Goal: Task Accomplishment & Management: Complete application form

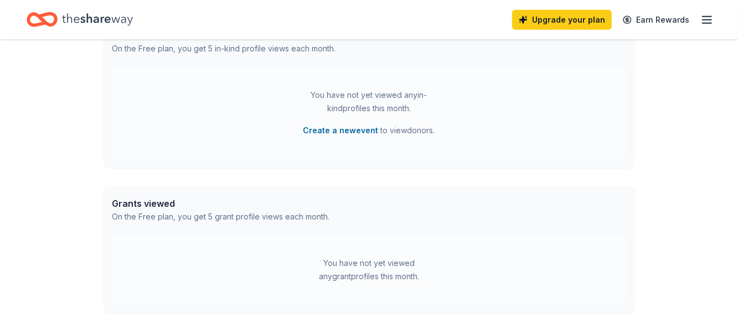
scroll to position [498, 0]
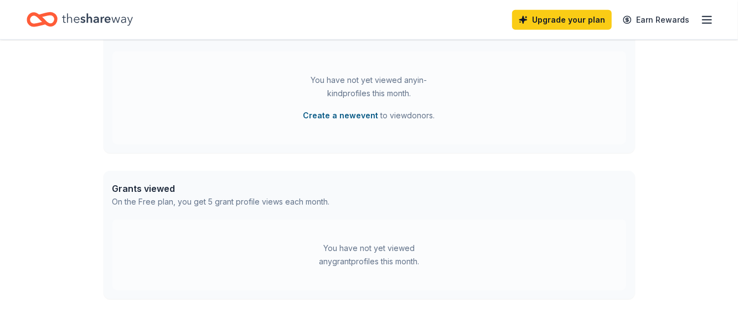
click at [338, 114] on button "Create a new event" at bounding box center [340, 115] width 75 height 13
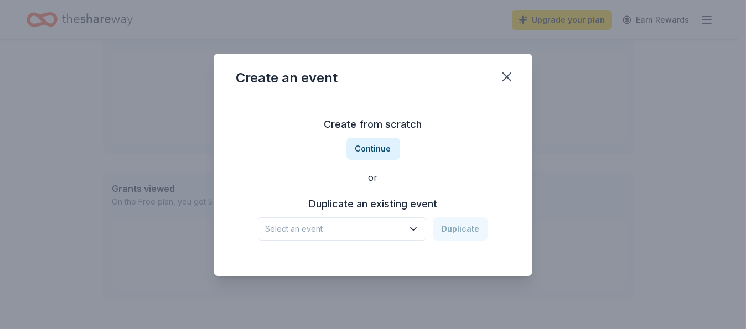
click at [372, 226] on span "Select an event" at bounding box center [334, 228] width 138 height 13
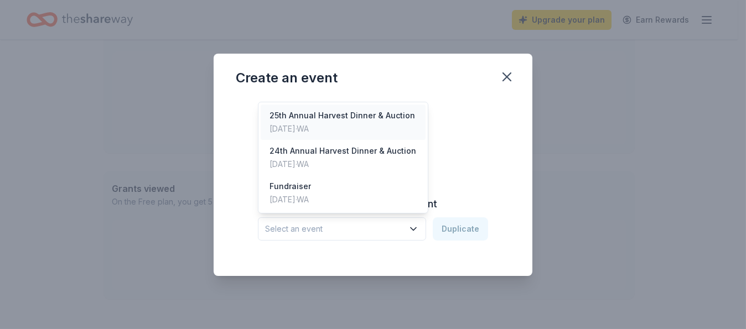
click at [330, 131] on div "Sep 27, 2025 · WA" at bounding box center [342, 128] width 146 height 13
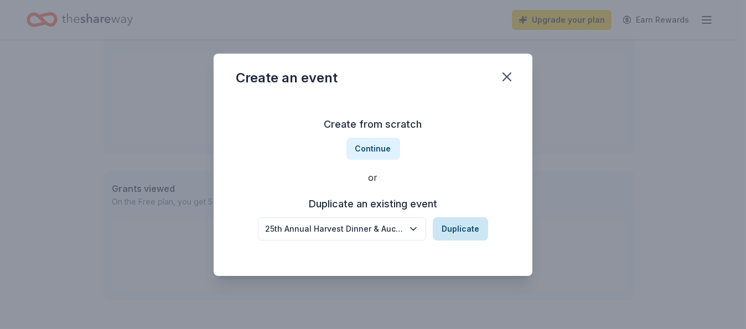
click at [444, 229] on button "Duplicate" at bounding box center [460, 228] width 55 height 23
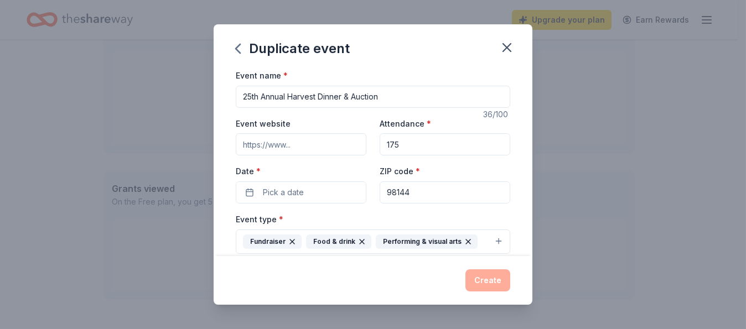
click at [249, 100] on input "25th Annual Harvest Dinner & Auction" at bounding box center [373, 97] width 274 height 22
type input "26th Annual Harvest Dinner & Auction"
drag, startPoint x: 406, startPoint y: 143, endPoint x: 378, endPoint y: 145, distance: 28.3
click at [380, 145] on input "175" at bounding box center [445, 144] width 131 height 22
type input "225"
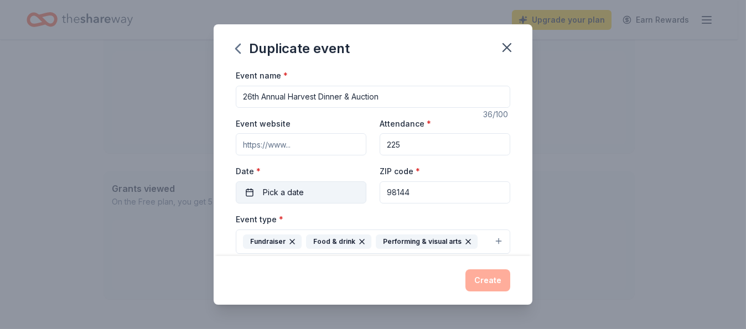
click at [341, 196] on button "Pick a date" at bounding box center [301, 192] width 131 height 22
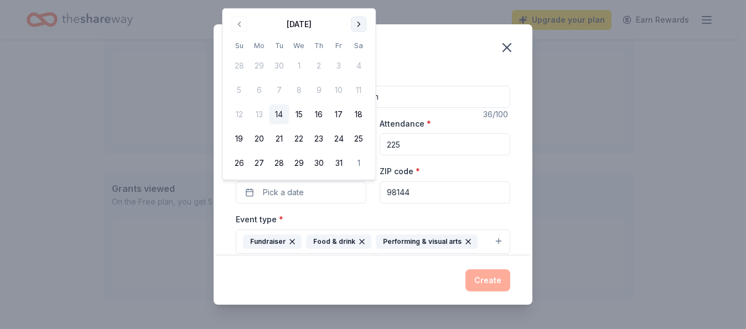
click at [355, 28] on button "Go to next month" at bounding box center [358, 24] width 15 height 15
click at [355, 51] on tbody "28 29 30 1 2 3 4 5 6 7 8 9 10 11 12 13 14 15 16 17 18 19 20 21 22 23 24 25 26 2…" at bounding box center [298, 112] width 139 height 122
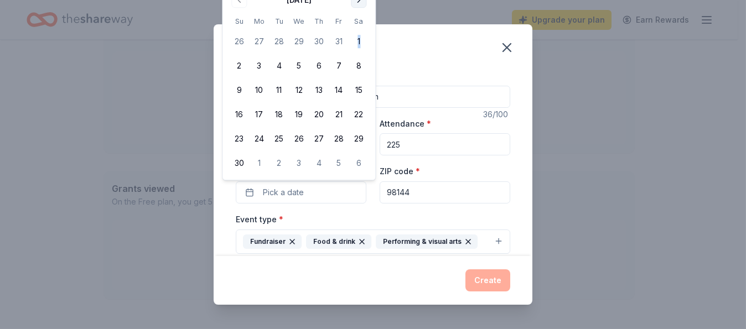
click at [355, 28] on tbody "26 27 28 29 30 31 1 2 3 4 5 6 7 8 9 10 11 12 13 14 15 16 17 18 19 20 21 22 23 2…" at bounding box center [298, 100] width 139 height 146
click at [362, 2] on button "Go to next month" at bounding box center [358, -1] width 15 height 15
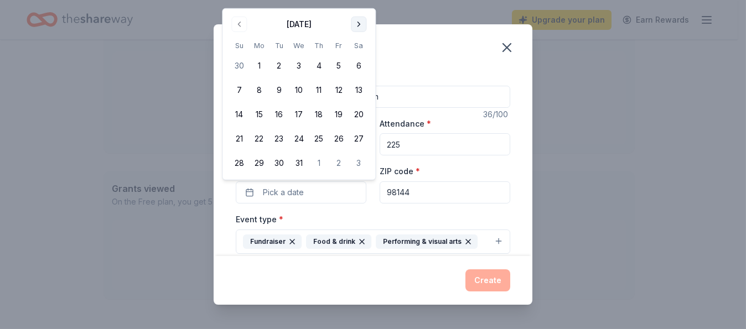
click at [360, 22] on button "Go to next month" at bounding box center [358, 24] width 15 height 15
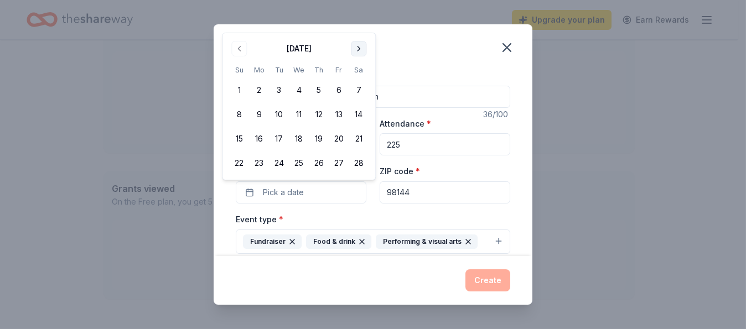
click at [360, 49] on button "Go to next month" at bounding box center [358, 48] width 15 height 15
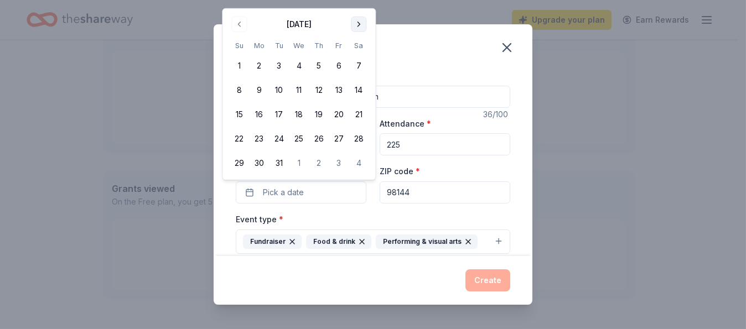
click at [356, 21] on button "Go to next month" at bounding box center [358, 24] width 15 height 15
click at [356, 23] on button "Go to next month" at bounding box center [358, 24] width 15 height 15
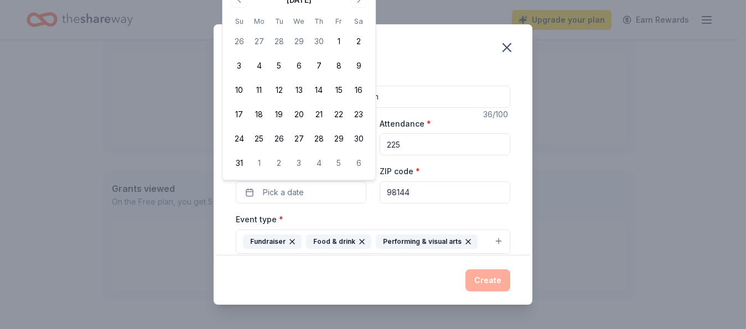
click at [358, 13] on div "May 2026 Su Mo Tu We Th Fr Sa 26 27 28 29 30 1 2 3 4 5 6 7 8 9 10 11 12 13 14 1…" at bounding box center [298, 82] width 139 height 182
click at [358, 10] on div "May 2026 Su Mo Tu We Th Fr Sa 26 27 28 29 30 1 2 3 4 5 6 7 8 9 10 11 12 13 14 1…" at bounding box center [298, 82] width 139 height 182
click at [358, 8] on div "May 2026 Su Mo Tu We Th Fr Sa 26 27 28 29 30 1 2 3 4 5 6 7 8 9 10 11 12 13 14 1…" at bounding box center [298, 82] width 139 height 182
click at [357, 3] on button "Go to next month" at bounding box center [358, -1] width 15 height 15
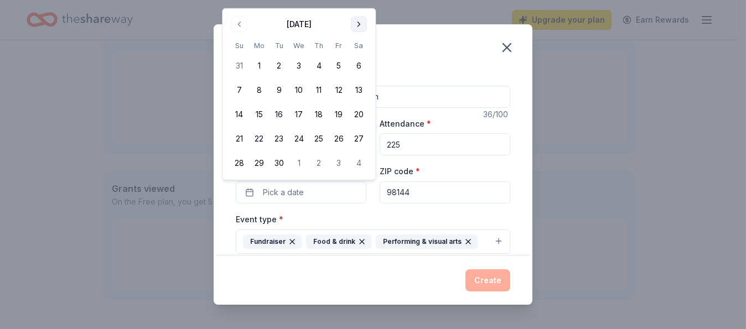
click at [359, 18] on button "Go to next month" at bounding box center [358, 24] width 15 height 15
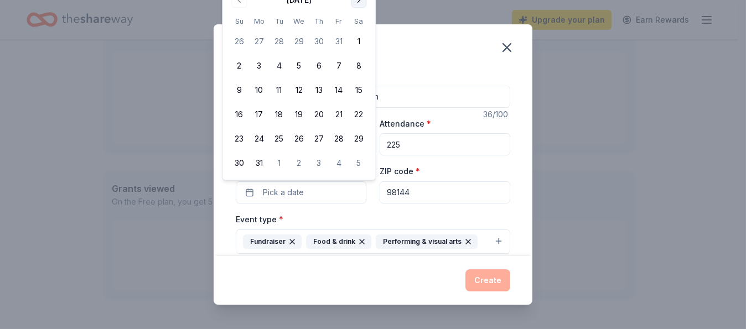
click at [356, 3] on button "Go to next month" at bounding box center [358, -1] width 15 height 15
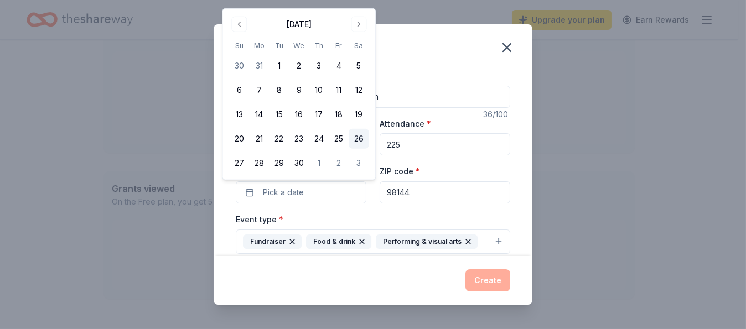
click at [356, 133] on button "26" at bounding box center [359, 139] width 20 height 20
click at [484, 279] on button "Create" at bounding box center [487, 280] width 45 height 22
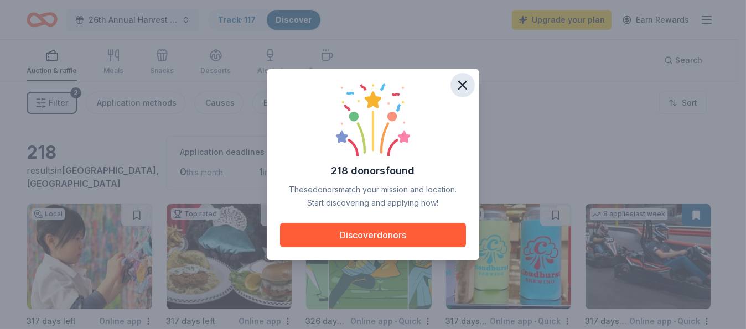
click at [456, 88] on icon "button" at bounding box center [462, 84] width 15 height 15
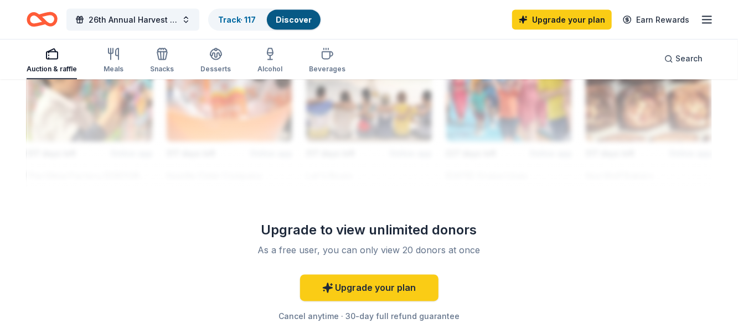
scroll to position [1051, 0]
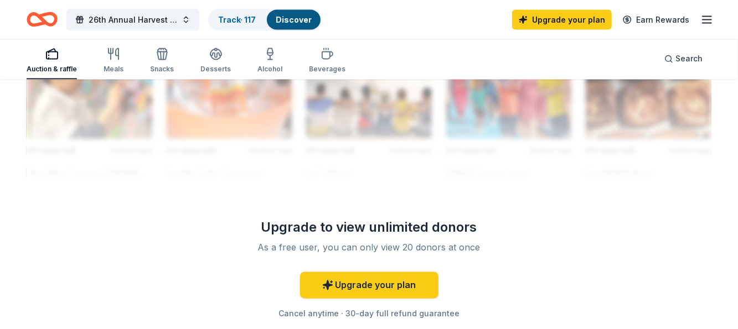
click at [300, 19] on link "Discover" at bounding box center [294, 19] width 36 height 9
click at [251, 20] on link "Track · 117" at bounding box center [237, 19] width 38 height 9
click at [229, 19] on link "Track · 117" at bounding box center [237, 19] width 38 height 9
click at [40, 8] on icon "Home" at bounding box center [42, 20] width 31 height 26
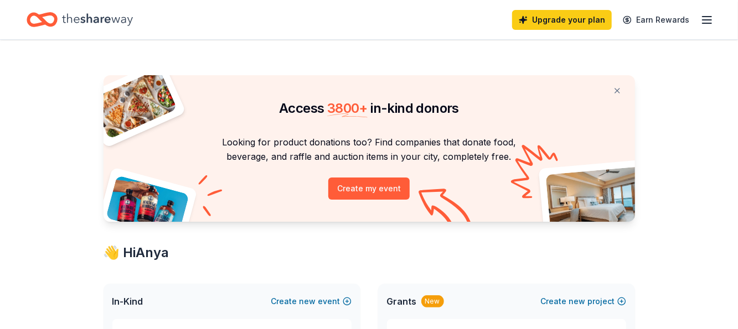
click at [709, 22] on icon "button" at bounding box center [706, 19] width 13 height 13
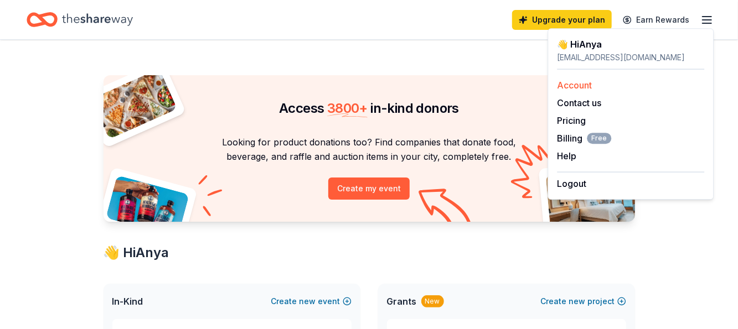
click at [593, 84] on div "Account" at bounding box center [630, 85] width 147 height 13
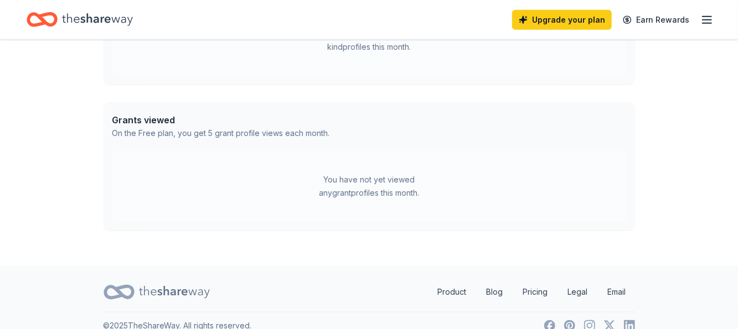
scroll to position [560, 0]
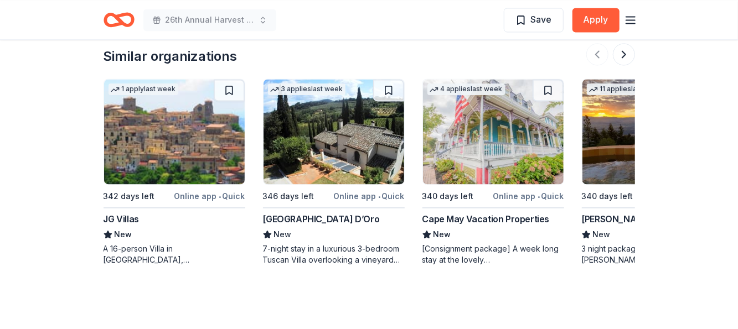
scroll to position [1162, 0]
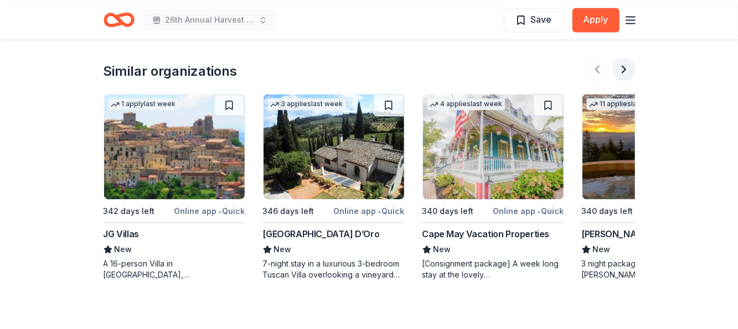
click at [622, 63] on button at bounding box center [623, 69] width 22 height 22
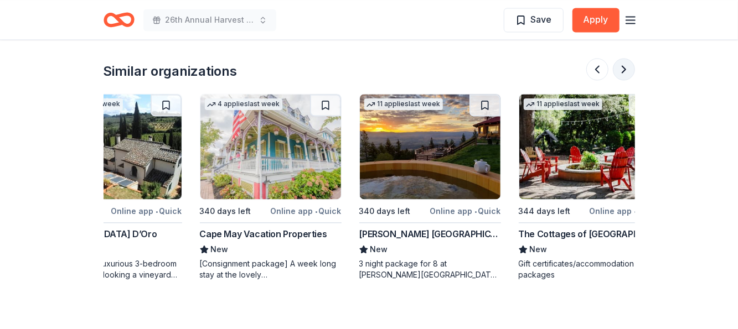
scroll to position [0, 247]
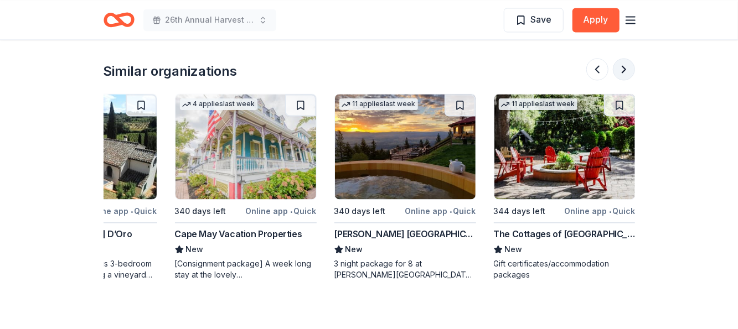
click at [622, 63] on button at bounding box center [623, 69] width 22 height 22
click at [623, 63] on button at bounding box center [623, 69] width 22 height 22
